Goal: Information Seeking & Learning: Stay updated

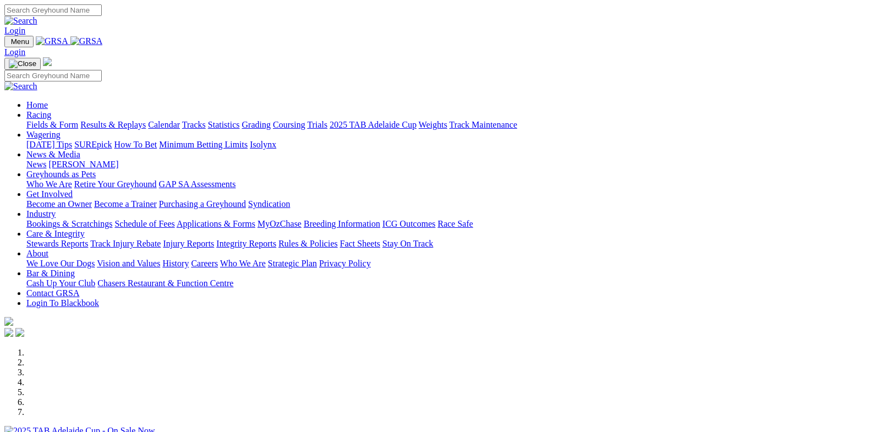
click at [51, 110] on link "Racing" at bounding box center [38, 114] width 25 height 9
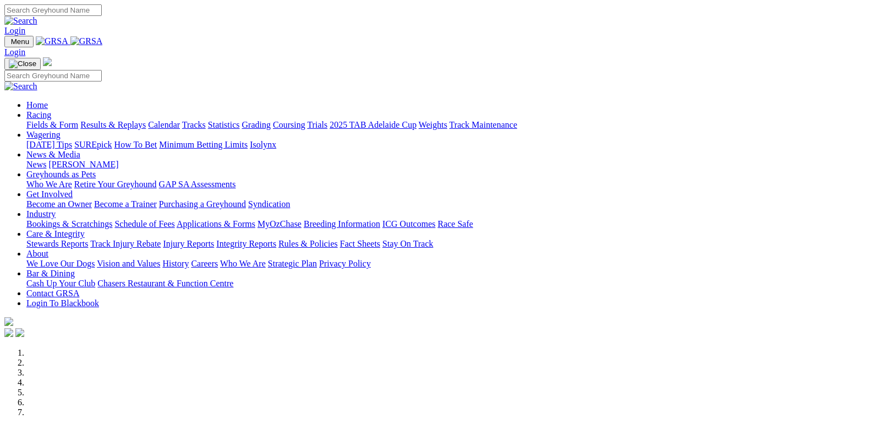
click at [51, 110] on link "Racing" at bounding box center [38, 114] width 25 height 9
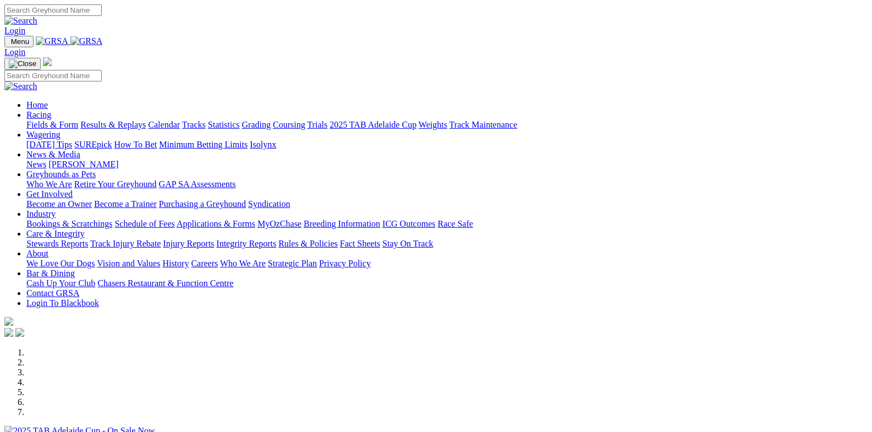
click at [51, 110] on link "Racing" at bounding box center [38, 114] width 25 height 9
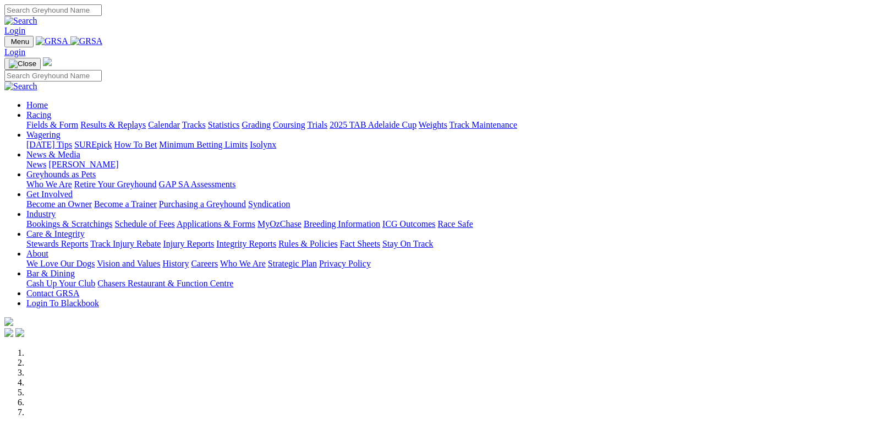
click at [127, 120] on link "Results & Replays" at bounding box center [112, 124] width 65 height 9
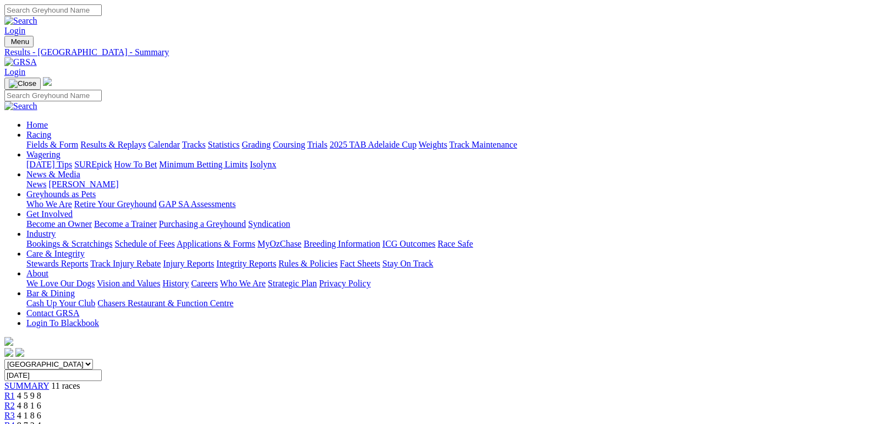
click at [129, 140] on link "Results & Replays" at bounding box center [112, 144] width 65 height 9
